Goal: Task Accomplishment & Management: Complete application form

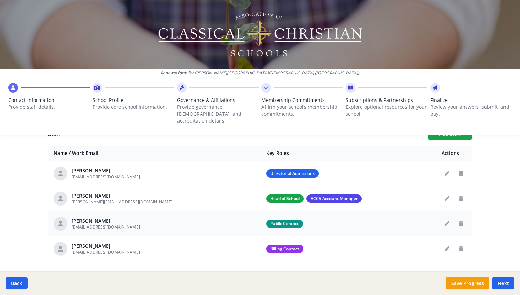
scroll to position [273, 0]
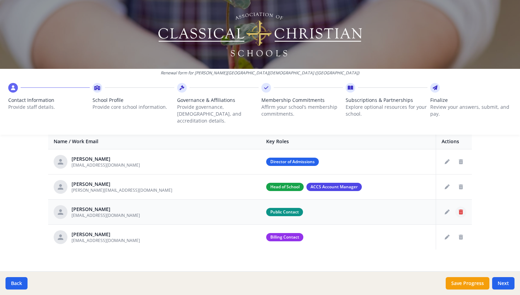
click at [464, 206] on button "Delete staff" at bounding box center [461, 211] width 11 height 11
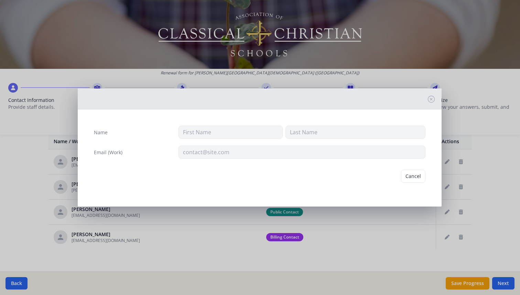
type input "[PERSON_NAME]"
type input "[EMAIL_ADDRESS][DOMAIN_NAME]"
click at [413, 173] on button "Delete" at bounding box center [414, 176] width 24 height 13
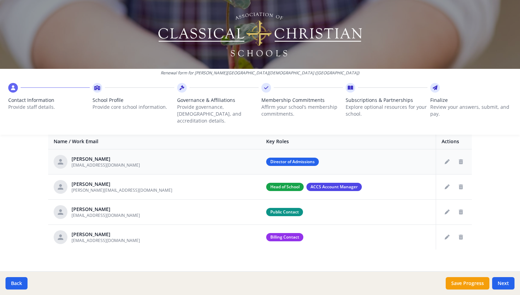
scroll to position [247, 0]
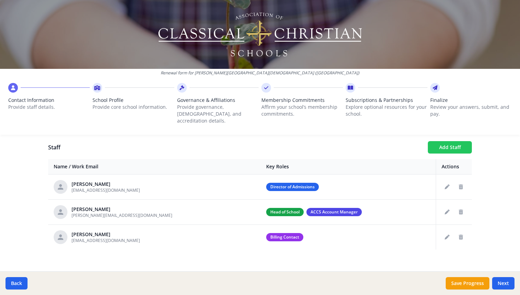
click at [442, 142] on button "Add Staff" at bounding box center [450, 147] width 44 height 12
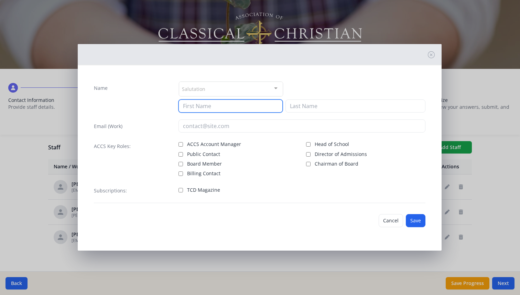
click at [222, 108] on input at bounding box center [231, 105] width 104 height 13
type input "Olivia"
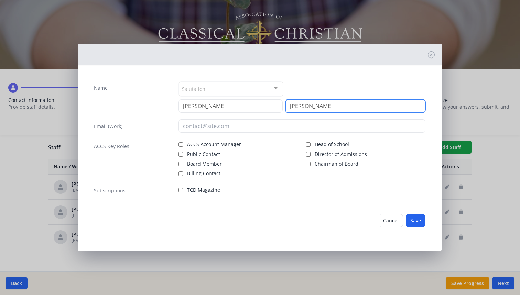
type input "Lee Fowler"
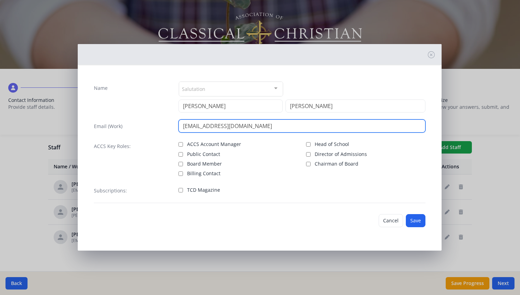
type input "ofowler@tyndaleschool.org"
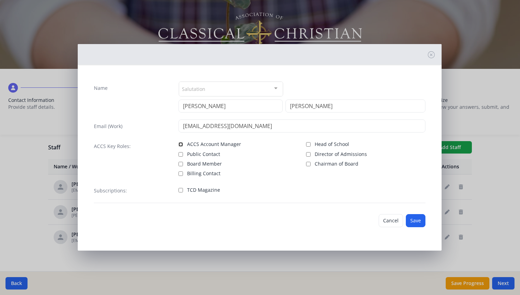
click at [181, 146] on input "ACCS Account Manager" at bounding box center [181, 144] width 4 height 4
checkbox input "true"
click at [180, 155] on input "Public Contact" at bounding box center [181, 154] width 4 height 4
checkbox input "true"
click at [208, 173] on span "Billing Contact" at bounding box center [203, 173] width 33 height 7
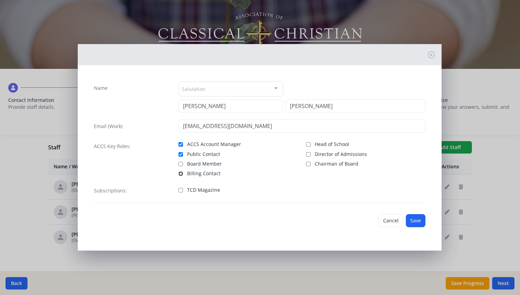
click at [183, 173] on input "Billing Contact" at bounding box center [181, 173] width 4 height 4
checkbox input "true"
click at [416, 218] on button "Save" at bounding box center [416, 220] width 20 height 13
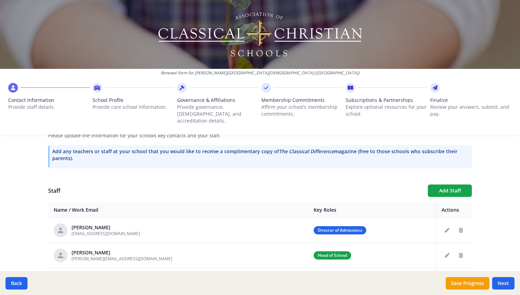
scroll to position [273, 0]
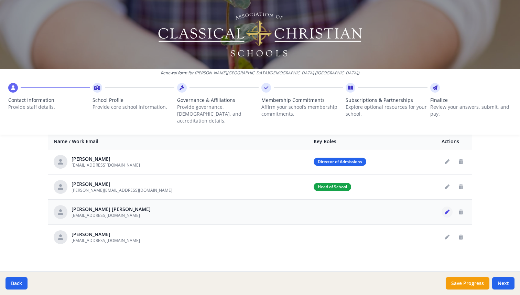
click at [450, 207] on button "Edit staff" at bounding box center [447, 211] width 11 height 11
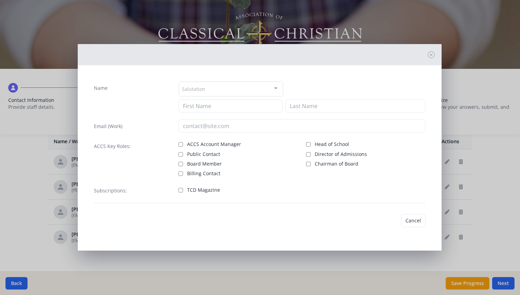
type input "Olivia"
type input "Lee Fowler"
type input "ofowler@tyndaleschool.org"
click at [390, 222] on button "Cancel" at bounding box center [391, 220] width 24 height 13
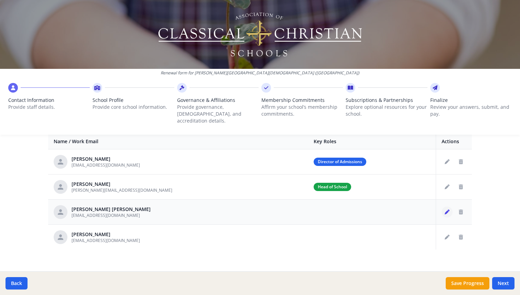
click at [446, 210] on icon "Edit staff" at bounding box center [447, 212] width 5 height 5
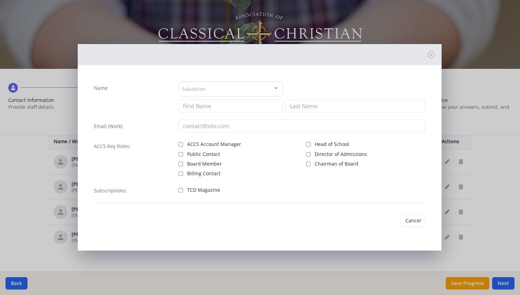
type input "Olivia"
type input "Lee Fowler"
type input "ofowler@tyndaleschool.org"
click at [201, 154] on span "Public Contact" at bounding box center [203, 154] width 33 height 7
click at [183, 154] on input "Public Contact" at bounding box center [181, 154] width 4 height 4
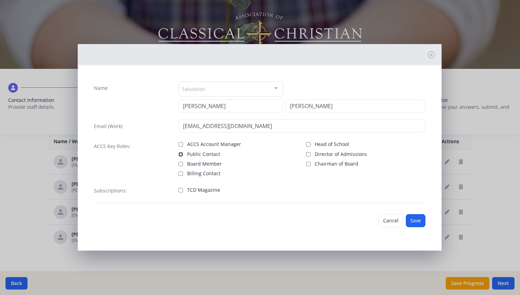
checkbox input "true"
click at [199, 146] on span "ACCS Account Manager" at bounding box center [214, 144] width 54 height 7
click at [183, 146] on input "ACCS Account Manager" at bounding box center [181, 144] width 4 height 4
checkbox input "true"
click at [190, 176] on span "Billing Contact" at bounding box center [203, 173] width 33 height 7
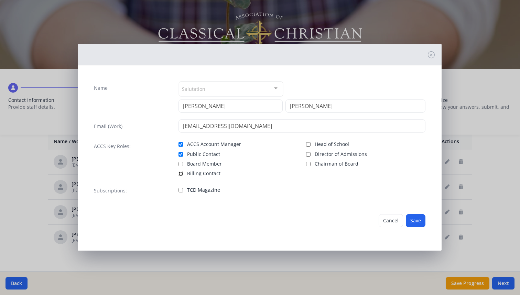
click at [183, 176] on input "Billing Contact" at bounding box center [181, 173] width 4 height 4
checkbox input "true"
click at [415, 221] on button "Save" at bounding box center [416, 220] width 20 height 13
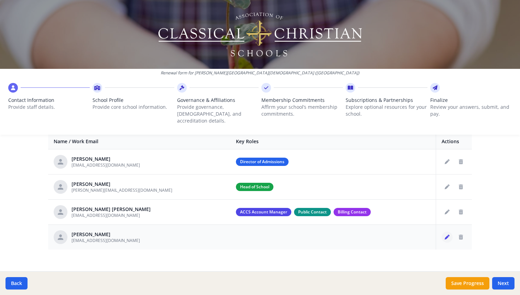
click at [447, 235] on icon "Edit staff" at bounding box center [447, 237] width 5 height 5
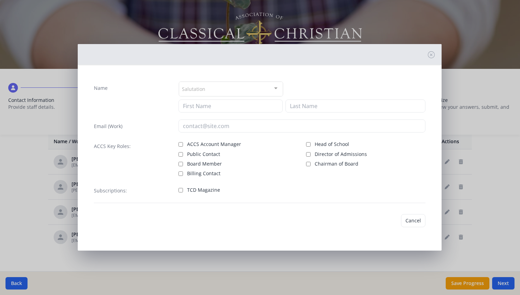
type input "Lindsey"
type input "Snyder"
type input "lsnyder@sbsnova.com"
click at [188, 172] on span "Billing Contact" at bounding box center [203, 173] width 33 height 7
click at [183, 172] on input "Billing Contact" at bounding box center [181, 173] width 4 height 4
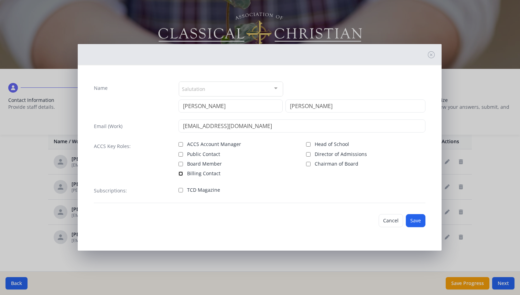
checkbox input "true"
click at [420, 224] on button "Save" at bounding box center [416, 220] width 20 height 13
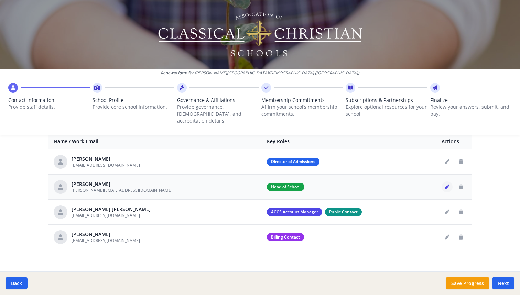
click at [446, 184] on icon "Edit staff" at bounding box center [447, 186] width 5 height 5
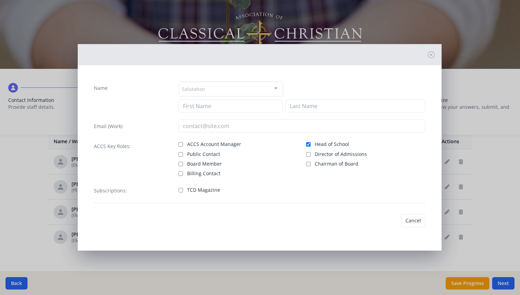
type input "[PERSON_NAME]"
type input "[PERSON_NAME][EMAIL_ADDRESS][DOMAIN_NAME]"
checkbox input "true"
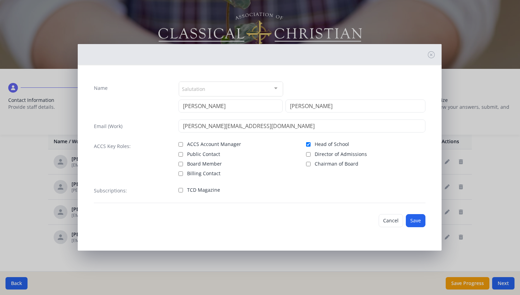
click at [212, 146] on span "ACCS Account Manager" at bounding box center [214, 144] width 54 height 7
click at [183, 146] on input "ACCS Account Manager" at bounding box center [181, 144] width 4 height 4
checkbox input "true"
click at [413, 220] on button "Save" at bounding box center [416, 220] width 20 height 13
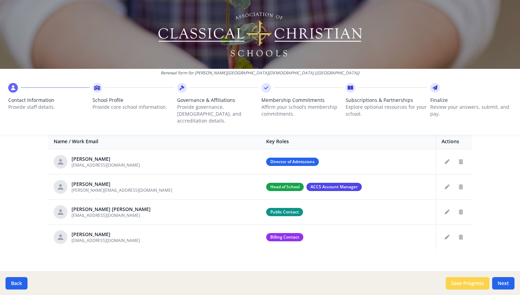
click at [468, 284] on button "Save Progress" at bounding box center [468, 283] width 44 height 12
click at [504, 283] on button "Next" at bounding box center [503, 283] width 22 height 12
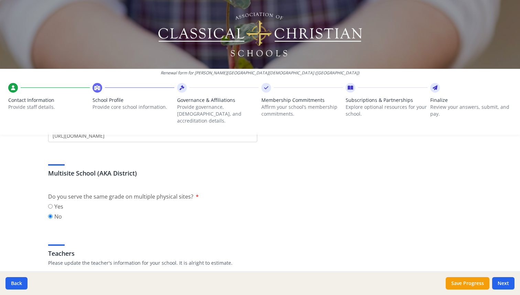
scroll to position [287, 0]
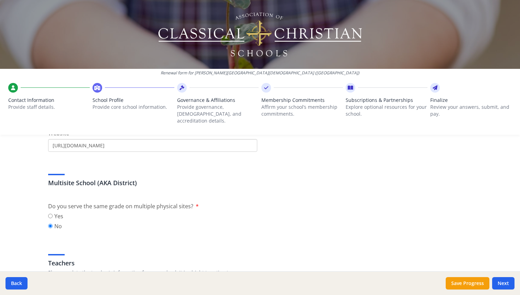
click at [171, 139] on input "[URL][DOMAIN_NAME]" at bounding box center [152, 145] width 209 height 13
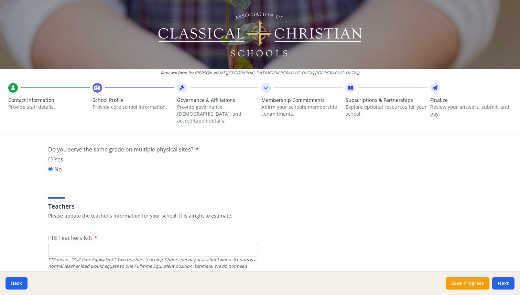
scroll to position [363, 0]
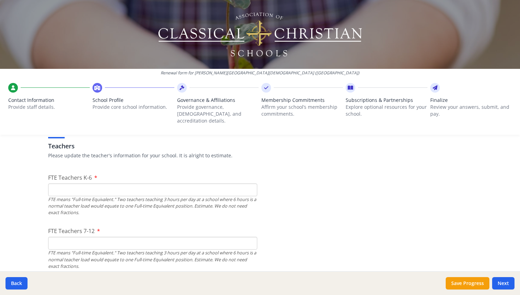
scroll to position [413, 0]
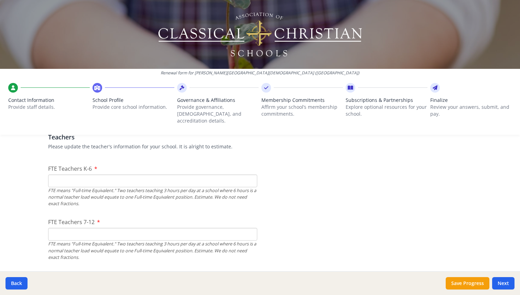
click at [102, 174] on input "FTE Teachers K-6" at bounding box center [152, 180] width 209 height 13
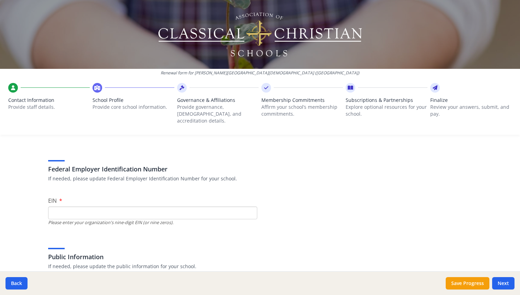
scroll to position [24, 0]
click at [102, 206] on input "EIN" at bounding box center [152, 212] width 209 height 13
paste input "93-2757926"
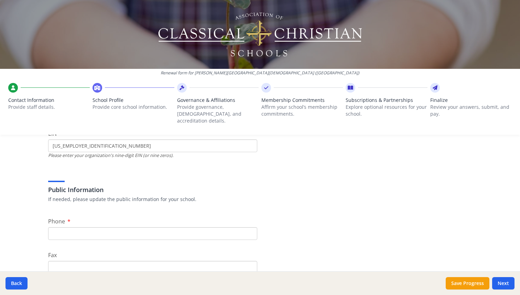
scroll to position [113, 0]
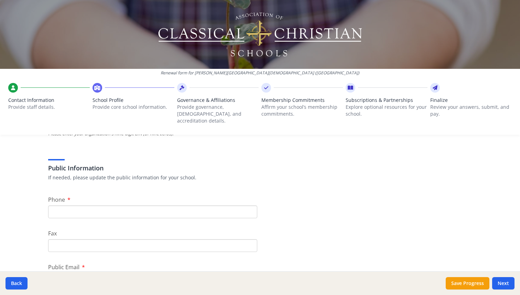
type input "93-2757926"
click at [92, 205] on input "Phone" at bounding box center [152, 211] width 209 height 13
paste input "571 305 2570"
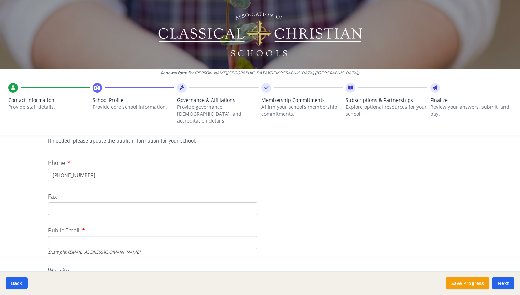
scroll to position [151, 0]
click at [62, 167] on input "571 305 2570" at bounding box center [152, 173] width 209 height 13
type input "571 305 2570"
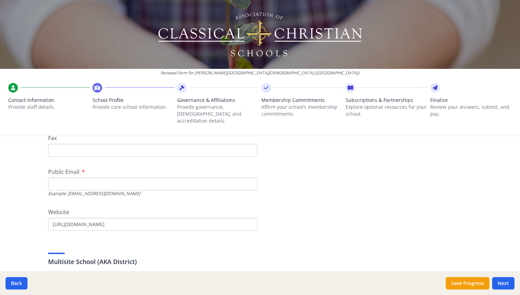
scroll to position [210, 0]
type input "info@tyndaleschool.org"
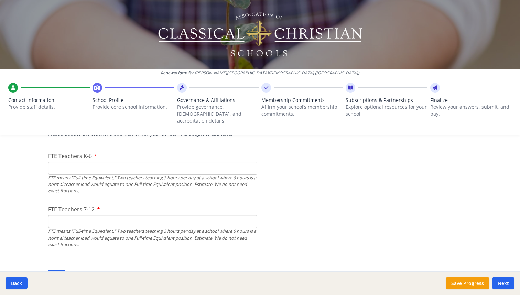
scroll to position [429, 0]
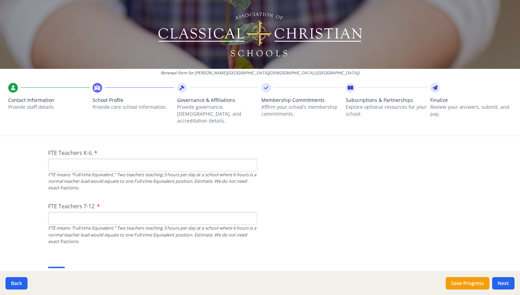
click at [93, 159] on input "FTE Teachers K-6" at bounding box center [152, 165] width 209 height 13
type input "9"
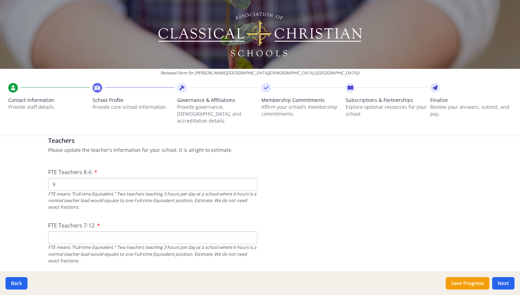
scroll to position [404, 0]
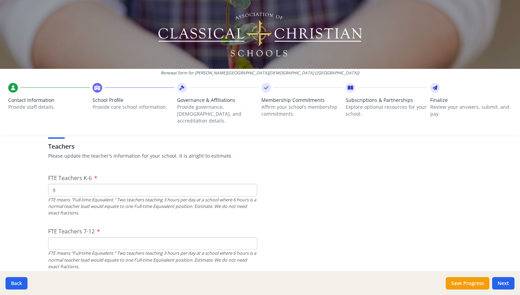
click at [60, 184] on input "9" at bounding box center [152, 190] width 209 height 13
click at [103, 184] on input "9" at bounding box center [152, 190] width 209 height 13
type input "10"
type input "3"
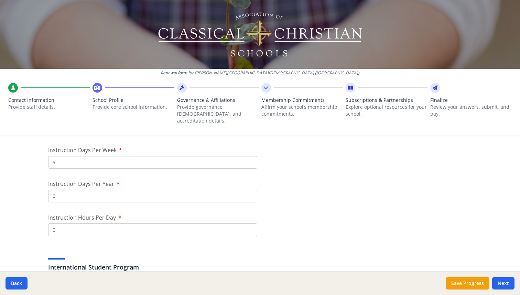
scroll to position [587, 0]
click at [79, 188] on input "0" at bounding box center [152, 194] width 209 height 13
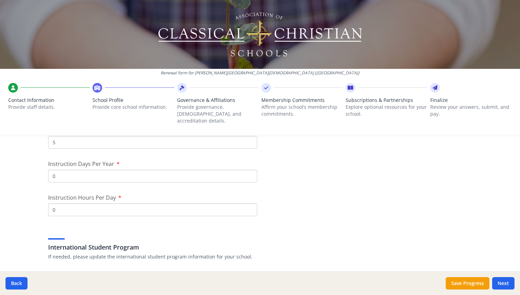
scroll to position [605, 0]
type input "6.5"
click at [74, 170] on input "6.5" at bounding box center [152, 176] width 209 height 13
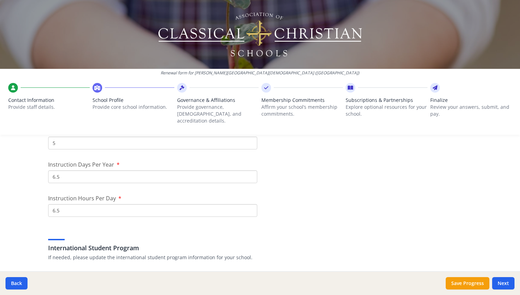
click at [74, 170] on input "6.5" at bounding box center [152, 176] width 209 height 13
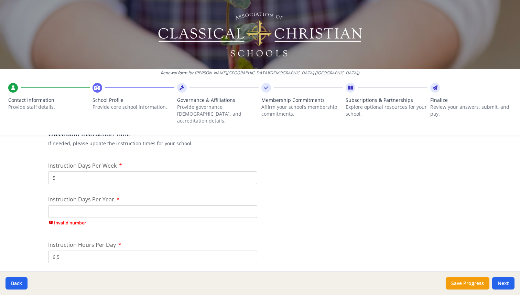
scroll to position [566, 0]
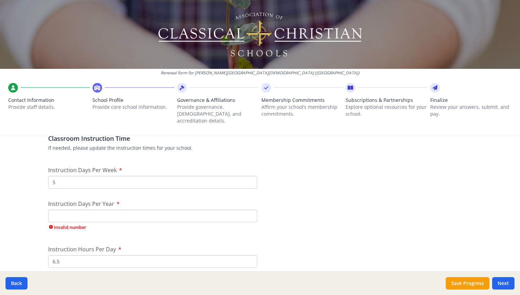
click at [106, 216] on div "Instruction Days Per Year Invalid number" at bounding box center [152, 217] width 209 height 34
click at [108, 210] on input "Instruction Days Per Year" at bounding box center [152, 216] width 209 height 13
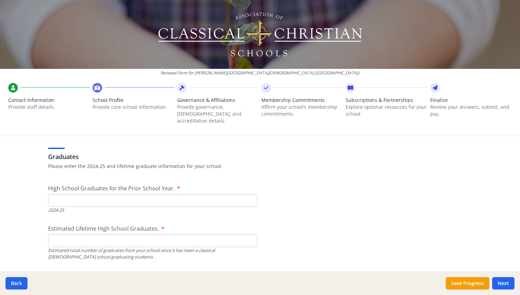
scroll to position [977, 0]
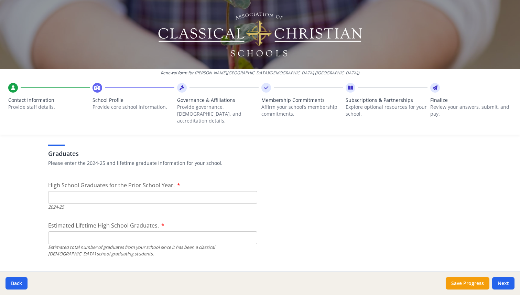
click at [193, 193] on input "High School Graduates for the Prior School Year." at bounding box center [152, 197] width 209 height 13
type input "0"
click at [168, 233] on input "Estimated Lifetime High School Graduates." at bounding box center [152, 237] width 209 height 13
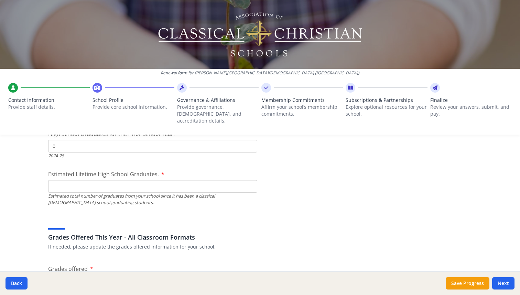
scroll to position [1029, 0]
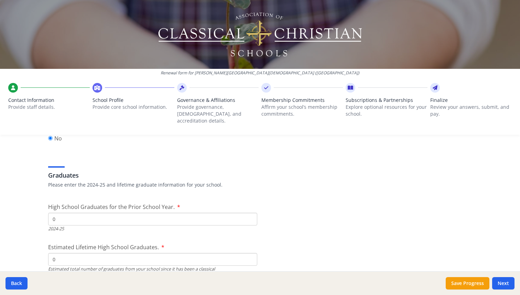
type input "0"
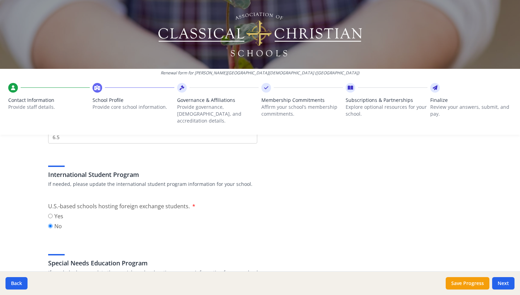
scroll to position [566, 0]
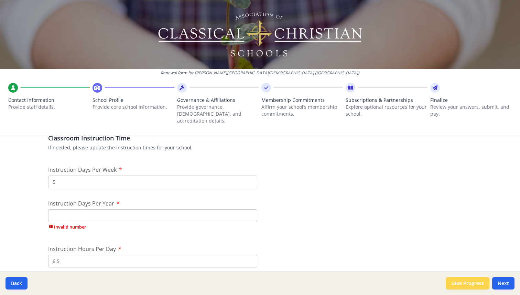
click at [479, 285] on button "Save Progress" at bounding box center [468, 283] width 44 height 12
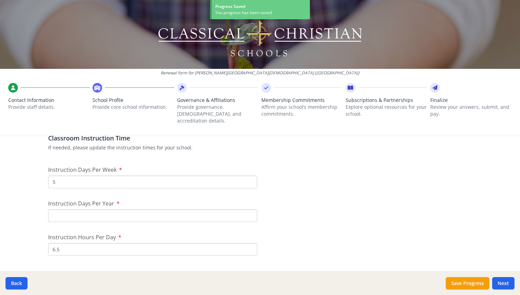
click at [71, 209] on input "Instruction Days Per Year" at bounding box center [152, 215] width 209 height 13
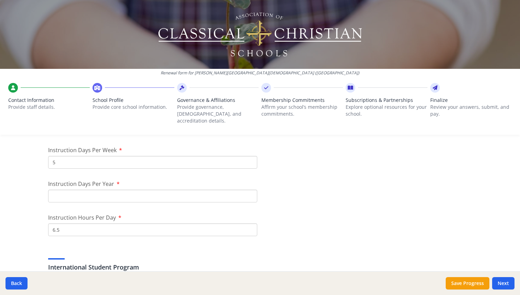
scroll to position [580, 0]
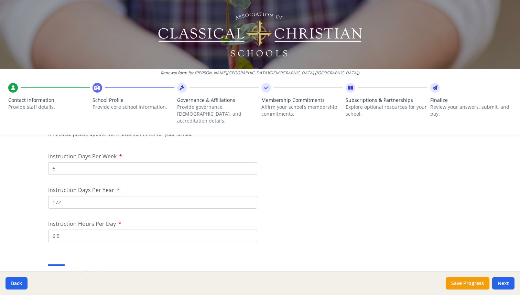
type input "172"
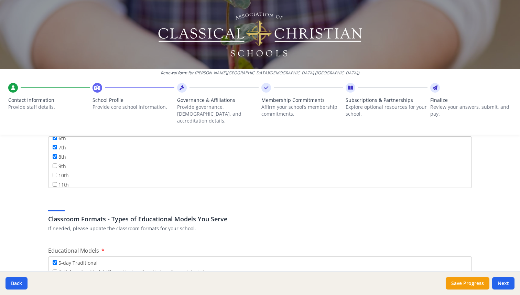
scroll to position [69, 0]
click at [54, 164] on input "9th" at bounding box center [55, 166] width 4 height 4
checkbox input "true"
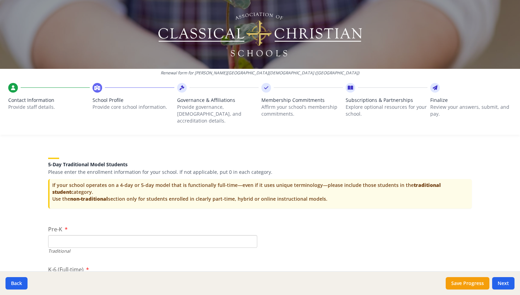
scroll to position [1363, 0]
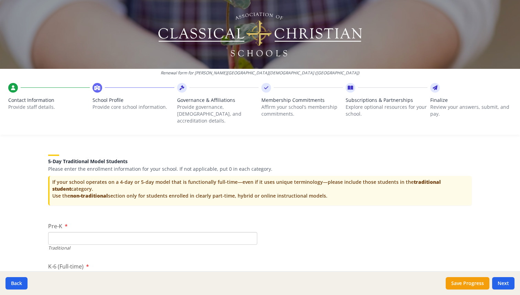
click at [165, 179] on p "If your school operates on a 4-day or 5-day model that is functionally full-tim…" at bounding box center [260, 189] width 417 height 21
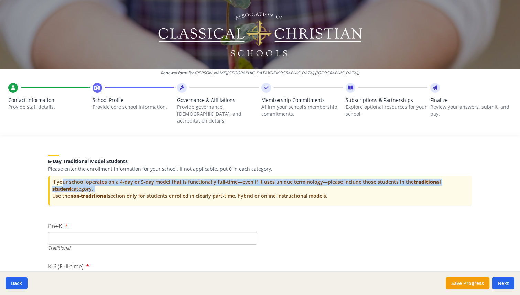
click at [165, 179] on p "If your school operates on a 4-day or 5-day model that is functionally full-tim…" at bounding box center [260, 189] width 417 height 21
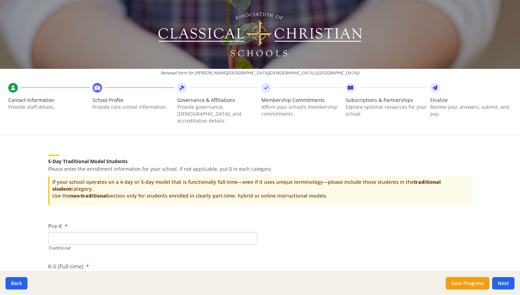
click at [163, 186] on p "If your school operates on a 4-day or 5-day model that is functionally full-tim…" at bounding box center [260, 189] width 417 height 21
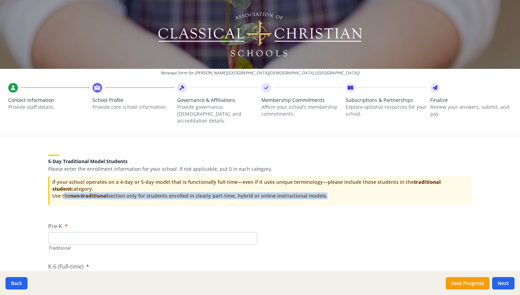
click at [163, 186] on p "If your school operates on a 4-day or 5-day model that is functionally full-tim…" at bounding box center [260, 189] width 417 height 21
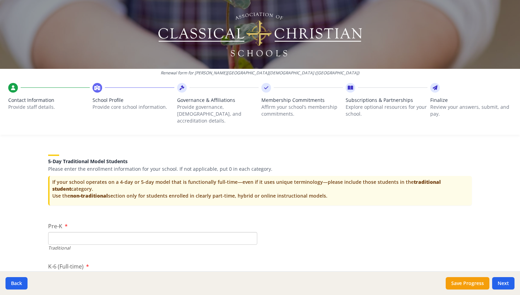
click at [172, 187] on p "If your school operates on a 4-day or 5-day model that is functionally full-tim…" at bounding box center [260, 189] width 417 height 21
click at [99, 192] on strong "non-traditional" at bounding box center [89, 195] width 38 height 7
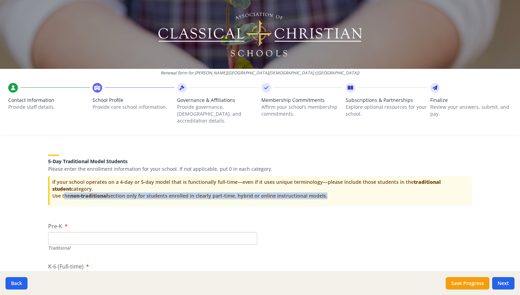
click at [99, 192] on strong "non-traditional" at bounding box center [89, 195] width 38 height 7
click at [110, 191] on p "If your school operates on a 4-day or 5-day model that is functionally full-tim…" at bounding box center [260, 189] width 417 height 21
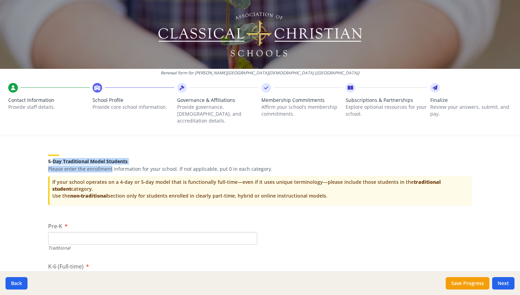
drag, startPoint x: 53, startPoint y: 152, endPoint x: 124, endPoint y: 170, distance: 73.5
click at [120, 167] on div "5-Day Traditional Model Students Please enter the enrollment information for yo…" at bounding box center [260, 178] width 424 height 64
click at [124, 176] on div "If your school operates on a 4-day or 5-day model that is functionally full-tim…" at bounding box center [260, 191] width 424 height 30
drag, startPoint x: 107, startPoint y: 154, endPoint x: 171, endPoint y: 203, distance: 80.5
click at [171, 203] on div "5-Day Traditional Model Students Please enter the enrollment information for yo…" at bounding box center [260, 178] width 424 height 64
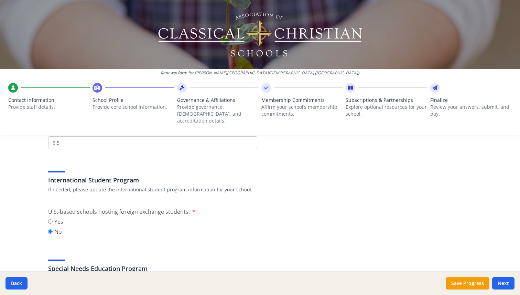
scroll to position [422, 0]
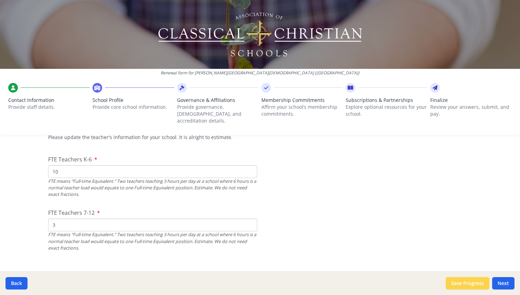
click at [457, 280] on button "Save Progress" at bounding box center [468, 283] width 44 height 12
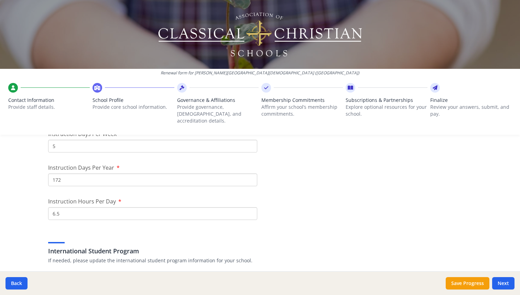
scroll to position [604, 0]
